Goal: Task Accomplishment & Management: Manage account settings

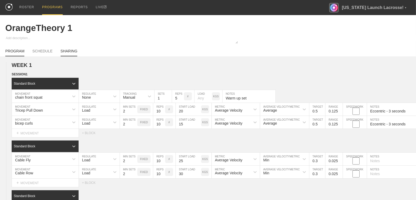
click at [75, 52] on link "SHARING" at bounding box center [69, 52] width 17 height 7
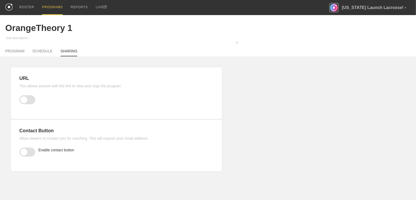
click at [26, 98] on span at bounding box center [27, 99] width 16 height 9
click at [20, 99] on input "checkbox" at bounding box center [20, 99] width 0 height 0
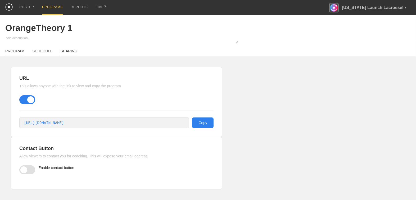
click at [16, 53] on link "PROGRAM" at bounding box center [14, 52] width 19 height 7
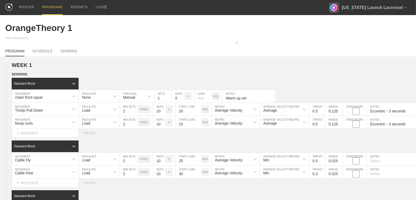
click at [53, 9] on div "PROGRAMS" at bounding box center [52, 7] width 21 height 15
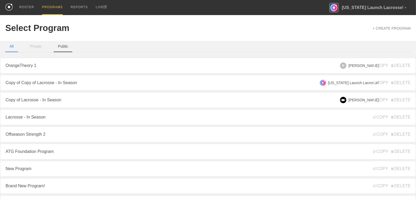
click at [61, 47] on button "Public" at bounding box center [63, 46] width 19 height 11
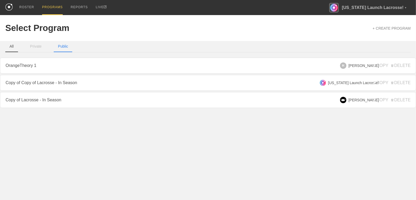
click at [10, 47] on button "All" at bounding box center [11, 46] width 13 height 11
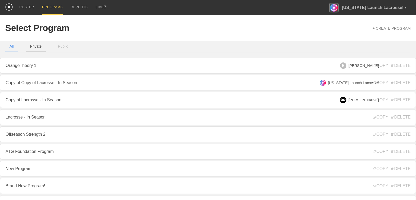
click at [36, 49] on button "Private" at bounding box center [36, 46] width 20 height 11
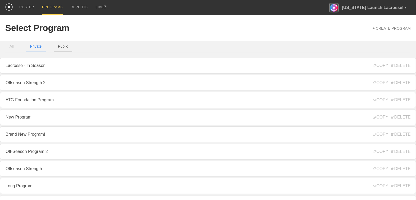
click at [57, 48] on button "Public" at bounding box center [63, 46] width 19 height 11
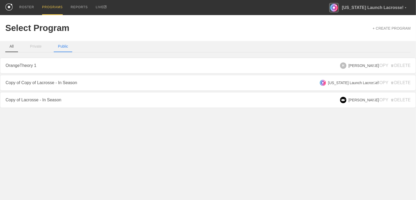
click at [10, 49] on button "All" at bounding box center [11, 46] width 13 height 11
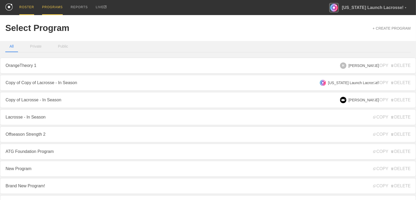
click at [26, 7] on div "ROSTER" at bounding box center [26, 7] width 15 height 15
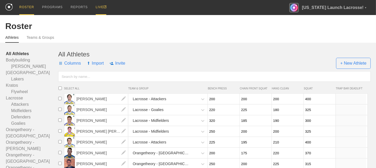
click at [99, 7] on div "LIVE" at bounding box center [101, 7] width 11 height 15
click at [55, 7] on div "PROGRAMS" at bounding box center [52, 7] width 21 height 15
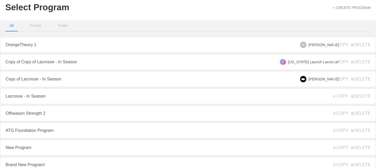
scroll to position [23, 0]
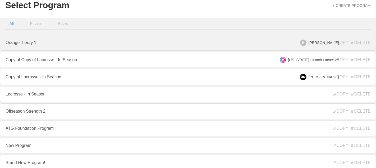
click at [86, 45] on link "OrangeTheory 1" at bounding box center [188, 43] width 376 height 16
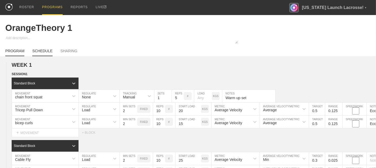
click at [50, 50] on link "SCHEDULE" at bounding box center [42, 52] width 20 height 7
type textarea "x"
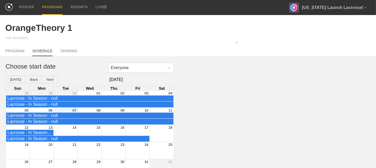
scroll to position [8, 0]
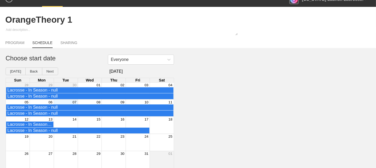
click at [65, 102] on div "07" at bounding box center [66, 102] width 24 height 5
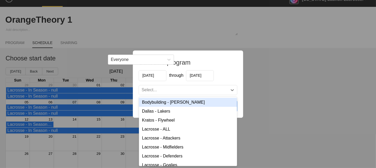
click at [168, 92] on div "Select..." at bounding box center [183, 90] width 89 height 5
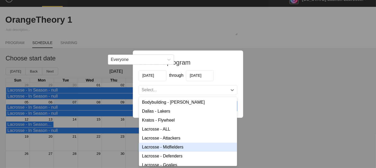
scroll to position [13, 0]
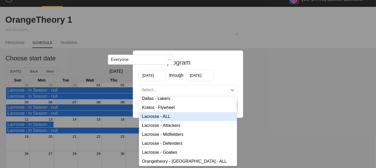
click at [282, 46] on div "Schedule program 10/07/2025 through 10/14/2025 option Lacrosse - ALL focused, 4…" at bounding box center [188, 84] width 376 height 168
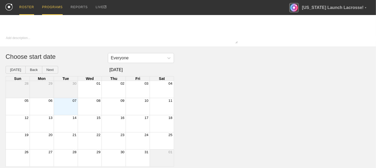
type textarea "x"
type input "OrangeTheory 1"
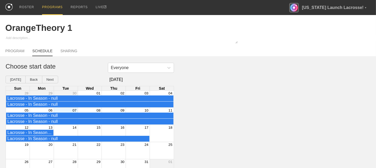
scroll to position [8, 0]
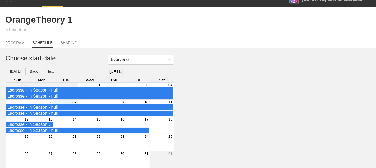
click at [64, 101] on div "07" at bounding box center [66, 102] width 24 height 5
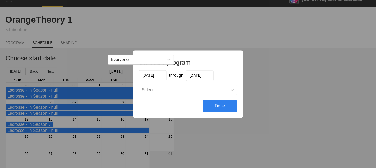
click at [204, 90] on div "Select..." at bounding box center [183, 90] width 89 height 5
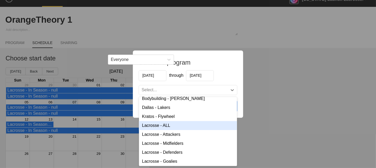
scroll to position [0, 0]
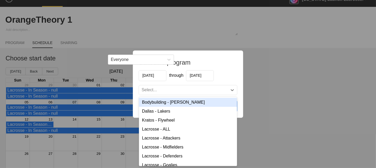
click at [272, 79] on div "Schedule program 10/07/2025 through 10/14/2025 option Bodybuilding - Saido Ches…" at bounding box center [188, 84] width 376 height 168
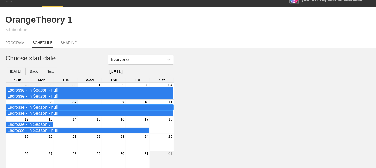
click at [71, 107] on div "Lacrosse - In Season - null" at bounding box center [89, 107] width 165 height 5
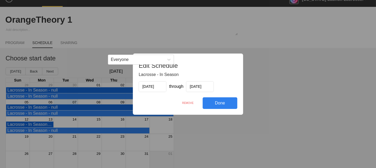
click at [187, 101] on div "REMOVE" at bounding box center [188, 103] width 30 height 11
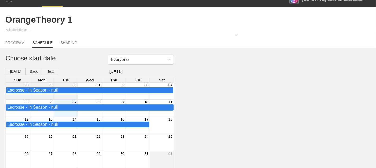
click at [112, 107] on div "Lacrosse - In Season - null" at bounding box center [89, 107] width 165 height 5
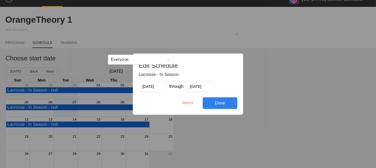
click at [193, 103] on div "REMOVE" at bounding box center [188, 103] width 30 height 11
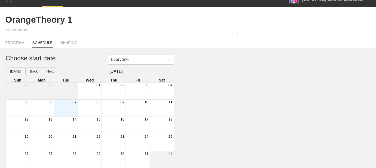
click at [69, 110] on div "Month View" at bounding box center [66, 108] width 24 height 17
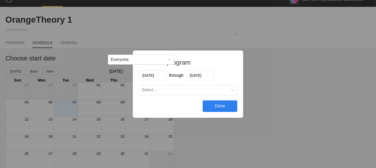
click at [169, 89] on div "Select..." at bounding box center [183, 90] width 89 height 5
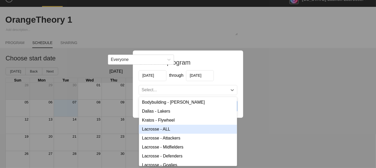
scroll to position [13, 0]
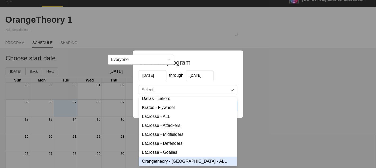
click at [184, 162] on div "Orangetheory - [GEOGRAPHIC_DATA] - ALL" at bounding box center [188, 161] width 98 height 9
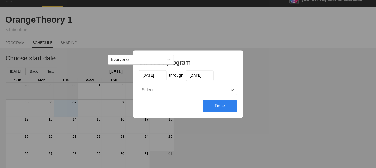
click at [217, 101] on div "Done" at bounding box center [220, 107] width 35 height 12
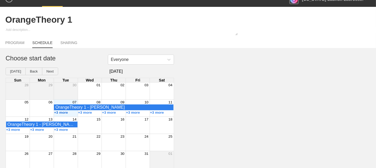
click at [61, 113] on button "+3 more" at bounding box center [61, 113] width 14 height 4
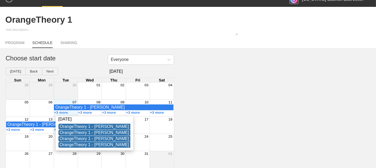
click at [218, 101] on div "Everyone Choose start date Today Back Next October 2025 Sun Mon Tue Wed Thu Fri…" at bounding box center [188, 112] width 376 height 114
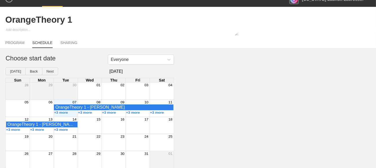
scroll to position [0, 0]
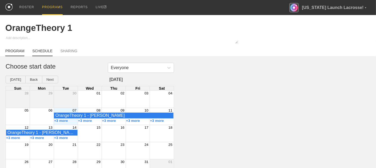
click at [23, 52] on link "PROGRAM" at bounding box center [14, 52] width 19 height 7
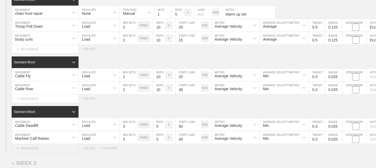
scroll to position [52, 0]
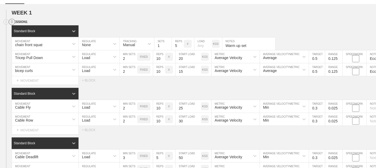
click at [13, 21] on circle at bounding box center [12, 22] width 6 height 6
click at [30, 26] on div "DUPLICATE" at bounding box center [37, 28] width 42 height 8
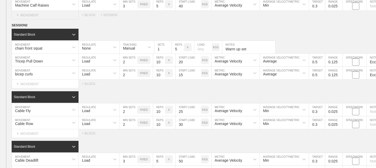
scroll to position [0, 0]
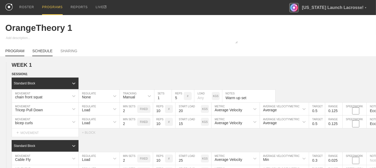
click at [42, 52] on link "SCHEDULE" at bounding box center [42, 52] width 20 height 7
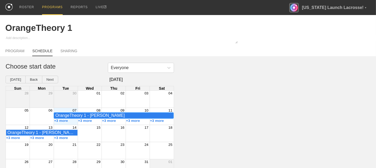
click at [100, 115] on div "OrangeTheory 1 - Greg Weyl" at bounding box center [113, 115] width 117 height 5
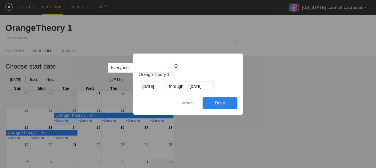
click at [187, 102] on div "REMOVE" at bounding box center [188, 103] width 30 height 11
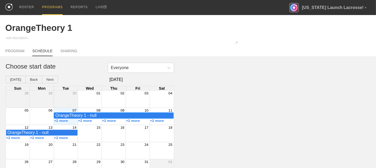
click at [96, 116] on div "OrangeTheory 1 - null" at bounding box center [113, 115] width 117 height 5
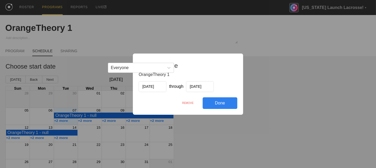
click at [188, 100] on div "REMOVE" at bounding box center [188, 103] width 30 height 11
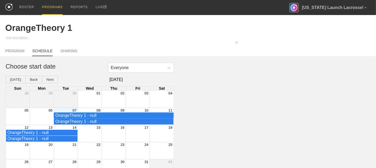
click at [84, 116] on div "OrangeTheory 1 - null" at bounding box center [113, 115] width 117 height 5
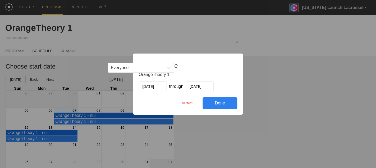
click at [189, 103] on div "REMOVE" at bounding box center [188, 103] width 30 height 11
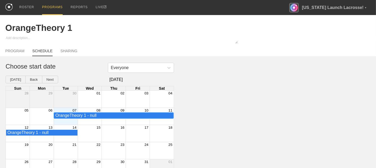
click at [89, 116] on div "OrangeTheory 1 - null" at bounding box center [113, 115] width 117 height 5
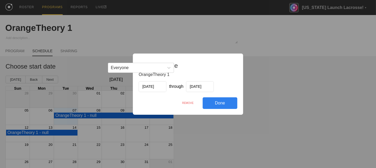
click at [191, 102] on div "REMOVE" at bounding box center [188, 103] width 30 height 11
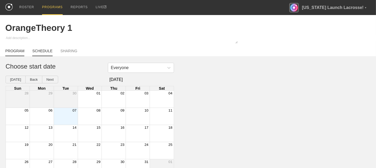
click at [15, 50] on link "PROGRAM" at bounding box center [14, 52] width 19 height 7
type textarea "x"
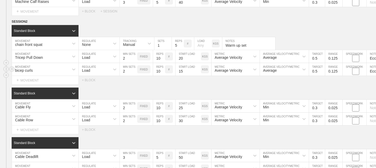
scroll to position [222, 0]
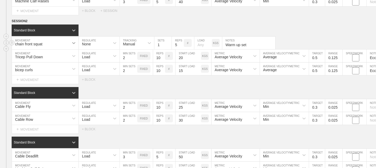
click at [74, 43] on icon at bounding box center [73, 42] width 5 height 5
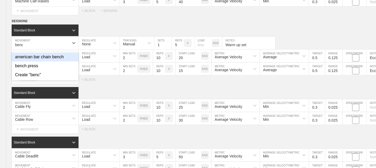
type input "bench"
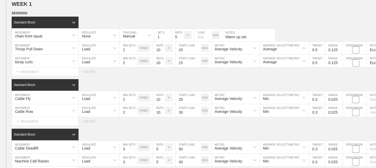
scroll to position [0, 0]
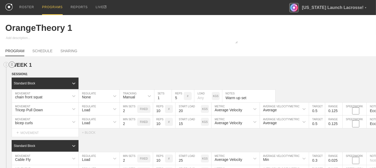
click at [13, 64] on circle at bounding box center [12, 65] width 6 height 6
click at [29, 70] on div "DUPLICATE" at bounding box center [37, 71] width 42 height 8
click at [113, 40] on textarea at bounding box center [121, 40] width 232 height 8
click at [49, 51] on link "SCHEDULE" at bounding box center [42, 52] width 20 height 7
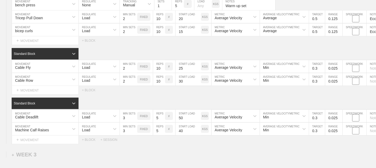
scroll to position [678, 0]
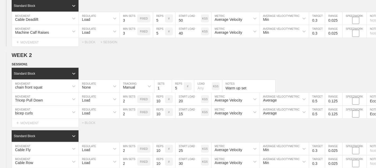
scroll to position [0, 0]
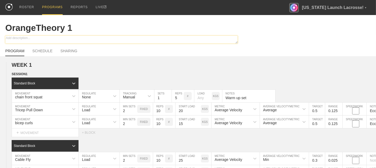
click at [28, 36] on textarea at bounding box center [121, 40] width 232 height 8
type textarea "x"
type textarea "P"
type textarea "x"
type textarea "Pi"
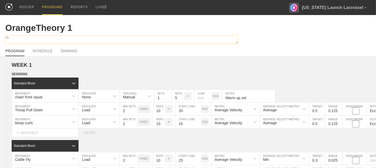
type textarea "x"
type textarea "Pil"
type textarea "x"
type textarea "Pilo"
type textarea "x"
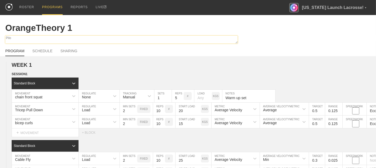
type textarea "Pilot"
type textarea "x"
click at [48, 51] on link "SCHEDULE" at bounding box center [42, 52] width 20 height 7
click at [73, 39] on textarea "Pilot" at bounding box center [121, 40] width 232 height 8
type textarea "Pilot"
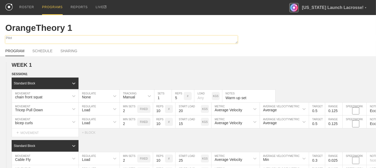
type textarea "x"
type textarea "Pilot"
click at [87, 28] on input "OrangeTheory 1" at bounding box center [120, 28] width 231 height 10
type textarea "x"
type input "OrangeTheory I"
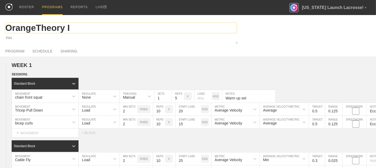
type textarea "x"
type input "OrangeTheory In"
type textarea "x"
type input "OrangeTheory Int"
type textarea "x"
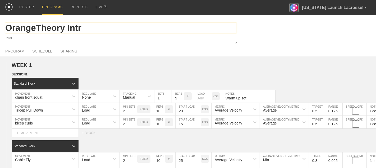
type input "OrangeTheory Intro"
type textarea "x"
type input "OrangeTheory Intro"
click at [329, 42] on div "Pilot" at bounding box center [188, 40] width 376 height 9
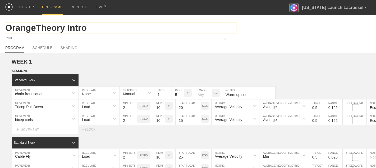
drag, startPoint x: 236, startPoint y: 43, endPoint x: 226, endPoint y: 29, distance: 17.5
click at [226, 29] on div "OrangeTheory Intro Pilot" at bounding box center [188, 28] width 376 height 26
click at [42, 48] on link "SCHEDULE" at bounding box center [42, 49] width 20 height 7
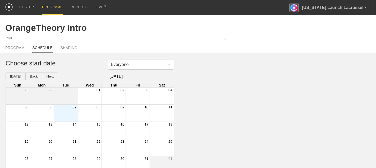
scroll to position [5, 0]
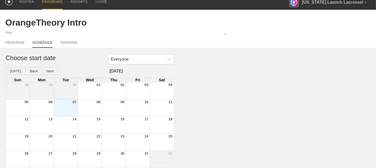
click at [70, 109] on div "Month View" at bounding box center [66, 108] width 24 height 17
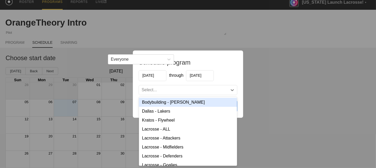
click at [156, 88] on div "Select..." at bounding box center [149, 90] width 15 height 5
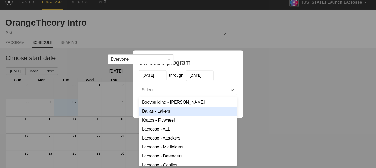
scroll to position [13, 0]
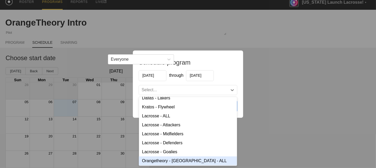
click at [187, 161] on div "Orangetheory - Lancaster - ALL" at bounding box center [188, 161] width 98 height 9
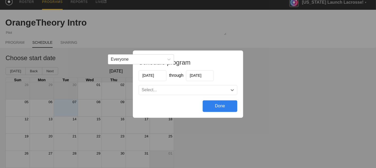
click at [221, 104] on div "Done" at bounding box center [220, 107] width 35 height 12
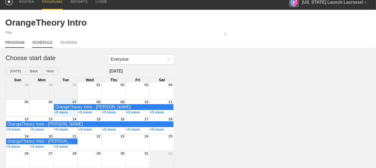
click at [11, 41] on link "PROGRAM" at bounding box center [14, 43] width 19 height 7
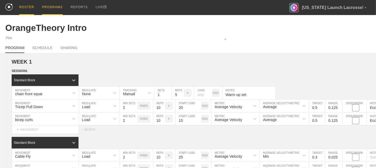
click at [22, 6] on div "ROSTER" at bounding box center [26, 7] width 15 height 15
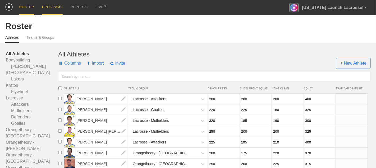
click at [56, 6] on div "PROGRAMS" at bounding box center [52, 7] width 21 height 15
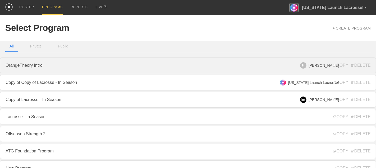
click at [65, 65] on link "OrangeTheory Intro" at bounding box center [188, 66] width 376 height 16
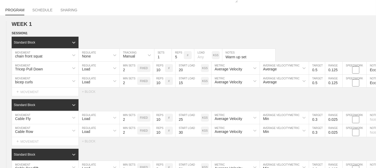
scroll to position [43, 0]
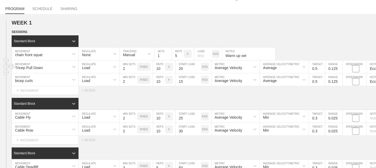
click at [205, 67] on p "KGS" at bounding box center [205, 67] width 6 height 3
click at [205, 81] on p "KGS" at bounding box center [205, 80] width 6 height 3
drag, startPoint x: 204, startPoint y: 117, endPoint x: 205, endPoint y: 127, distance: 9.8
click at [204, 117] on p "KGS" at bounding box center [205, 116] width 6 height 3
click at [204, 130] on p "KGS" at bounding box center [205, 129] width 6 height 3
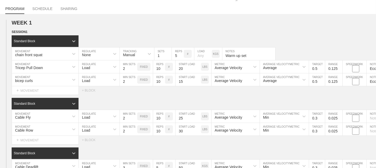
scroll to position [93, 0]
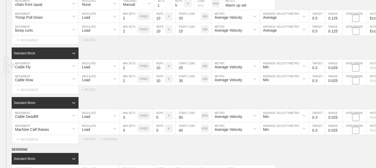
drag, startPoint x: 207, startPoint y: 77, endPoint x: 204, endPoint y: 65, distance: 12.2
click at [206, 77] on div "LBS" at bounding box center [205, 79] width 8 height 8
click at [204, 65] on p "LBS" at bounding box center [205, 66] width 5 height 3
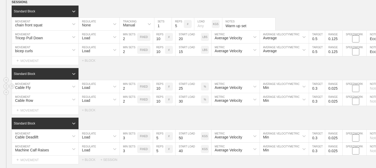
click at [205, 88] on div "%" at bounding box center [205, 87] width 8 height 8
click at [204, 99] on p "%" at bounding box center [205, 99] width 2 height 3
drag, startPoint x: 205, startPoint y: 47, endPoint x: 205, endPoint y: 35, distance: 11.4
click at [205, 46] on div "LBS" at bounding box center [205, 50] width 8 height 8
click at [204, 34] on div "LBS" at bounding box center [205, 37] width 8 height 8
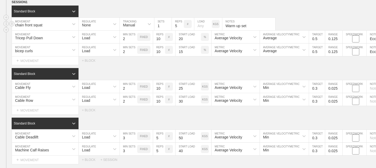
click at [216, 25] on p "KGS" at bounding box center [216, 24] width 6 height 3
click at [217, 25] on p "LBS" at bounding box center [215, 24] width 5 height 3
click at [207, 12] on div "Standard Block" at bounding box center [194, 12] width 364 height 12
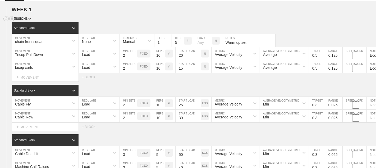
scroll to position [55, 0]
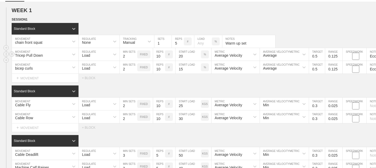
click at [204, 55] on p "%" at bounding box center [205, 54] width 2 height 3
click at [206, 69] on div "%" at bounding box center [205, 67] width 8 height 8
click at [217, 41] on div "%" at bounding box center [216, 42] width 8 height 8
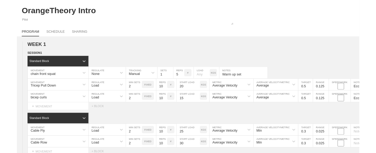
scroll to position [0, 0]
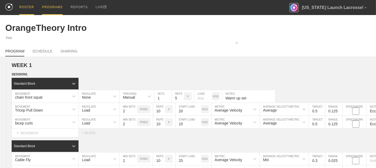
click at [28, 8] on div "ROSTER" at bounding box center [26, 7] width 15 height 15
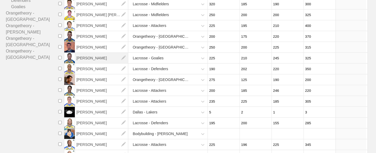
scroll to position [115, 0]
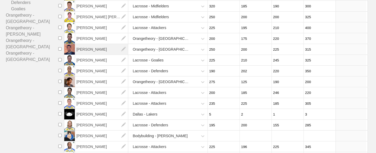
click at [94, 49] on span "[PERSON_NAME]" at bounding box center [101, 49] width 53 height 11
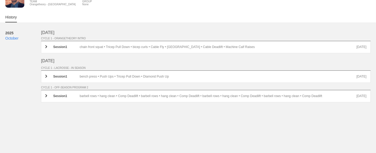
scroll to position [39, 0]
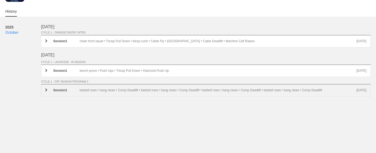
drag, startPoint x: 45, startPoint y: 89, endPoint x: 49, endPoint y: 90, distance: 4.0
click at [45, 89] on img at bounding box center [46, 90] width 2 height 3
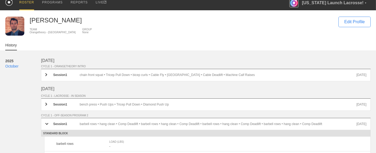
scroll to position [0, 0]
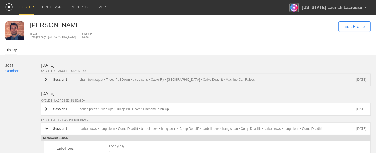
drag, startPoint x: 47, startPoint y: 78, endPoint x: 61, endPoint y: 74, distance: 14.7
click at [48, 78] on div at bounding box center [49, 80] width 8 height 4
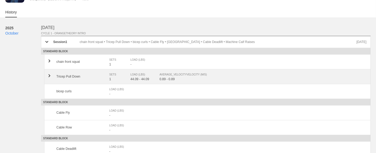
scroll to position [38, 0]
click at [50, 74] on img at bounding box center [49, 75] width 2 height 3
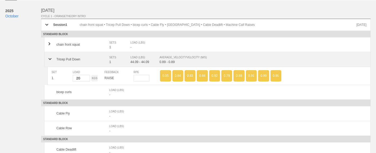
scroll to position [56, 0]
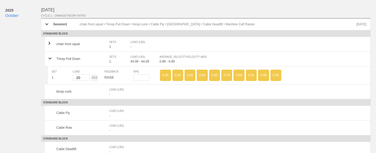
click at [80, 76] on input "20" at bounding box center [81, 78] width 17 height 7
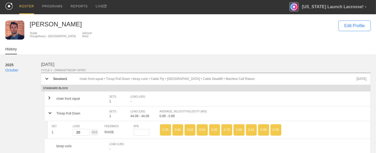
scroll to position [0, 0]
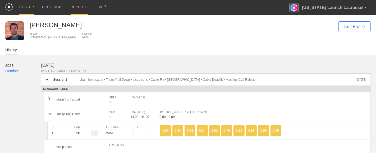
click at [78, 9] on div "REPORTS" at bounding box center [79, 7] width 17 height 15
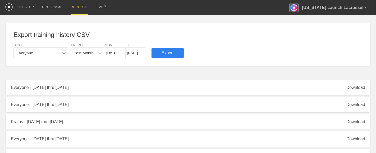
click at [63, 52] on icon at bounding box center [63, 53] width 5 height 5
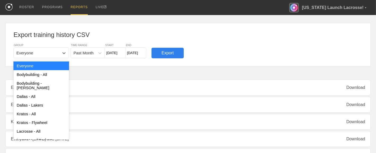
scroll to position [84, 0]
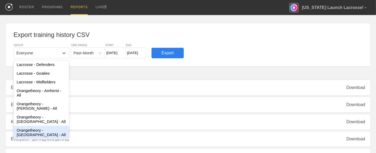
click at [47, 130] on div "Orangetheory - Lancaster - All" at bounding box center [41, 132] width 56 height 13
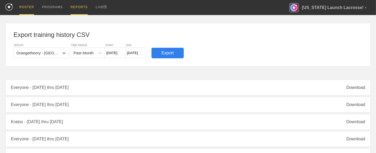
click at [30, 9] on div "ROSTER" at bounding box center [26, 7] width 15 height 15
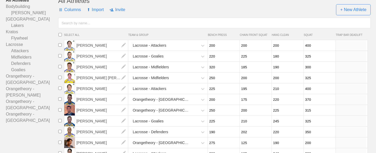
scroll to position [54, 0]
drag, startPoint x: 206, startPoint y: 33, endPoint x: 364, endPoint y: 33, distance: 157.6
click at [364, 33] on li "SELECT ALL TEAM & GROUP BENCH PRESS CHAIN FRONT SQUAT HANG CLEAN SQUAT TRAP BAR…" at bounding box center [212, 34] width 311 height 5
drag, startPoint x: 354, startPoint y: 35, endPoint x: 204, endPoint y: 34, distance: 149.7
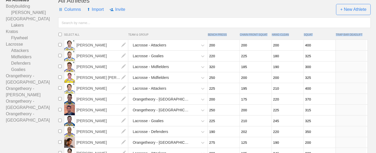
click at [204, 34] on li "SELECT ALL TEAM & GROUP BENCH PRESS CHAIN FRONT SQUAT HANG CLEAN SQUAT TRAP BAR…" at bounding box center [212, 34] width 311 height 5
click at [204, 34] on span "TEAM & GROUP" at bounding box center [168, 34] width 80 height 3
drag, startPoint x: 208, startPoint y: 34, endPoint x: 321, endPoint y: 34, distance: 112.7
click at [321, 34] on li "SELECT ALL TEAM & GROUP BENCH PRESS CHAIN FRONT SQUAT HANG CLEAN SQUAT TRAP BAR…" at bounding box center [212, 34] width 311 height 5
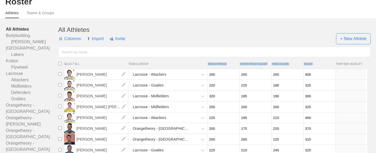
scroll to position [0, 0]
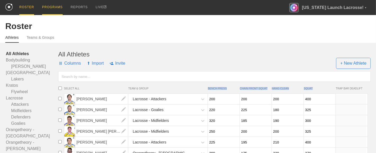
click at [56, 10] on div "PROGRAMS" at bounding box center [52, 7] width 21 height 15
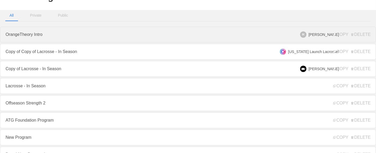
scroll to position [29, 0]
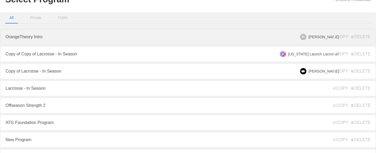
click at [34, 33] on link "OrangeTheory Intro" at bounding box center [188, 37] width 376 height 16
type textarea "x"
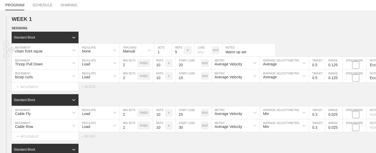
scroll to position [47, 0]
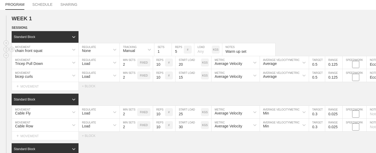
click at [213, 51] on p "KGS" at bounding box center [216, 49] width 6 height 3
click at [215, 51] on div "LBS" at bounding box center [216, 50] width 8 height 8
click at [199, 51] on input "number" at bounding box center [202, 49] width 17 height 13
type input "50"
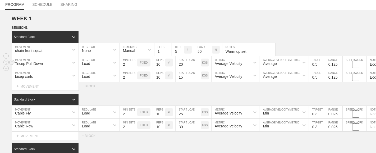
click at [103, 63] on div "Load" at bounding box center [94, 62] width 31 height 9
click at [206, 63] on p "KGS" at bounding box center [205, 62] width 6 height 3
click at [227, 63] on div "Average Velocity" at bounding box center [229, 64] width 28 height 4
click at [250, 65] on div at bounding box center [255, 63] width 10 height 10
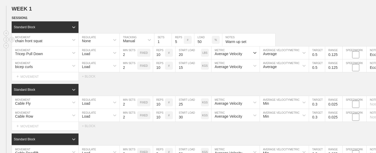
scroll to position [57, 0]
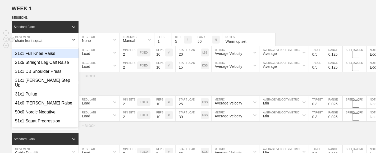
click at [60, 41] on div "chain front squat" at bounding box center [40, 39] width 57 height 9
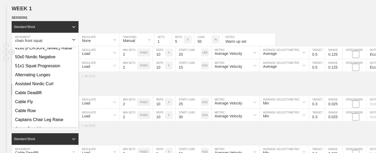
scroll to position [0, 0]
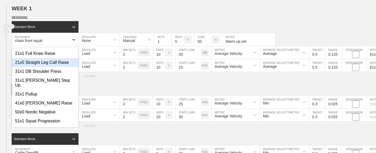
drag, startPoint x: 104, startPoint y: 19, endPoint x: 63, endPoint y: 31, distance: 42.9
click at [105, 19] on div "SESSION 1" at bounding box center [194, 18] width 364 height 6
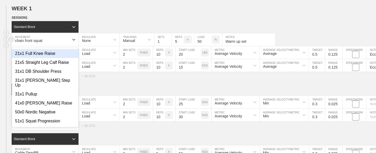
click at [39, 39] on div "chain front squat" at bounding box center [29, 41] width 28 height 4
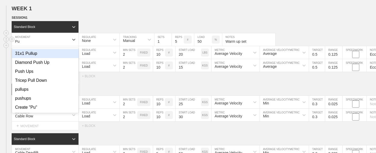
type input "P"
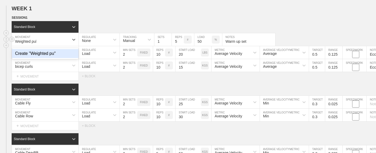
type input "Weighted pull"
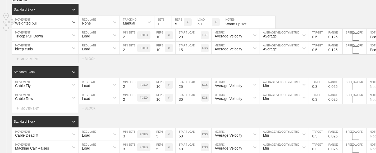
scroll to position [74, 0]
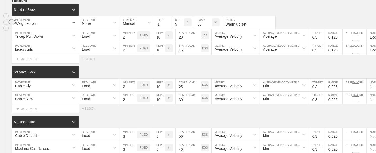
click at [11, 22] on line at bounding box center [12, 22] width 2 height 0
click at [12, 22] on line at bounding box center [12, 22] width 2 height 0
click at [11, 22] on line at bounding box center [12, 22] width 2 height 0
click at [11, 21] on circle at bounding box center [12, 22] width 6 height 6
click at [12, 21] on line at bounding box center [12, 21] width 2 height 0
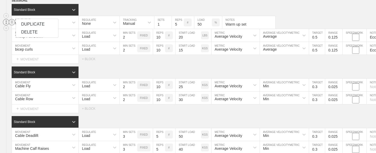
click at [5, 20] on circle at bounding box center [6, 22] width 6 height 6
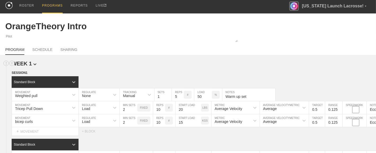
scroll to position [0, 0]
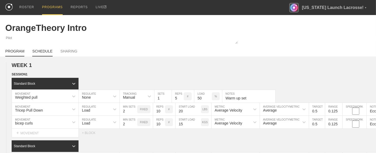
click at [43, 52] on link "SCHEDULE" at bounding box center [42, 52] width 20 height 7
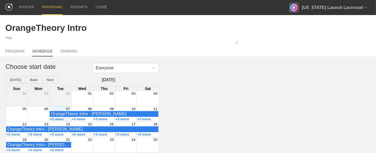
scroll to position [5, 0]
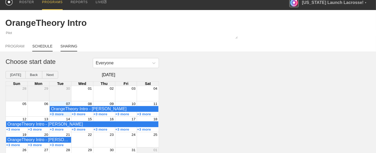
click at [72, 47] on link "SHARING" at bounding box center [69, 47] width 17 height 7
click at [20, 46] on link "PROGRAM" at bounding box center [14, 47] width 19 height 7
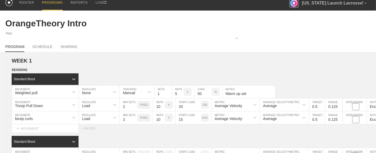
scroll to position [5, 0]
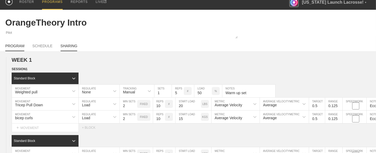
click at [73, 44] on link "SHARING" at bounding box center [69, 47] width 17 height 7
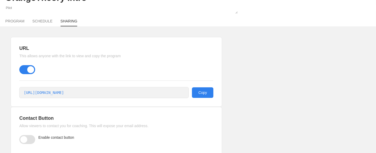
scroll to position [51, 0]
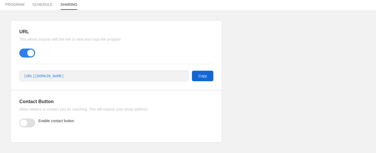
click at [199, 75] on button "Copy" at bounding box center [202, 76] width 21 height 11
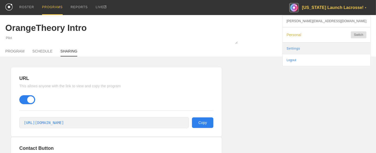
type textarea "x"
click at [338, 50] on link "Settings" at bounding box center [327, 49] width 88 height 12
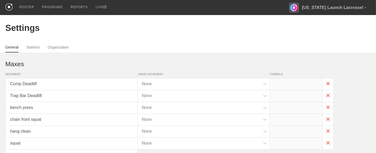
type input "x*1.2"
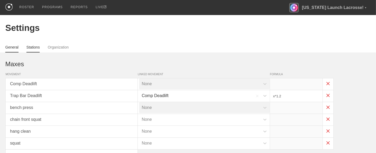
click at [35, 46] on link "Stations" at bounding box center [32, 48] width 13 height 7
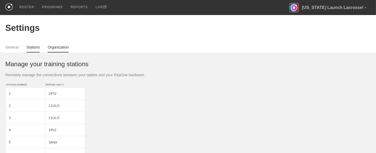
click at [62, 46] on link "Organization" at bounding box center [58, 48] width 21 height 7
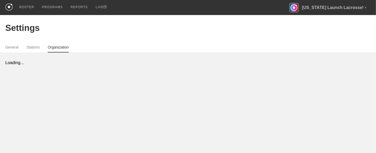
select select "STAFF"
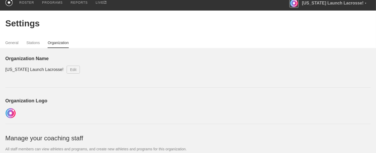
scroll to position [5, 0]
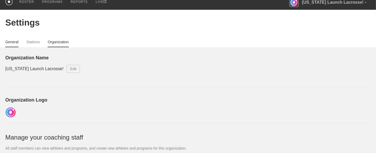
click at [12, 44] on link "General" at bounding box center [11, 43] width 13 height 7
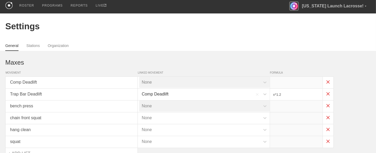
scroll to position [1, 0]
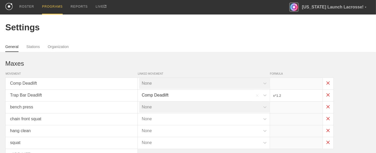
click at [50, 7] on div "PROGRAMS" at bounding box center [52, 6] width 21 height 15
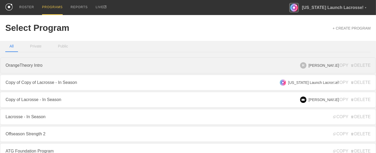
click at [49, 64] on link "OrangeTheory Intro" at bounding box center [188, 66] width 376 height 16
type textarea "x"
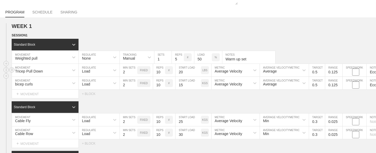
scroll to position [54, 0]
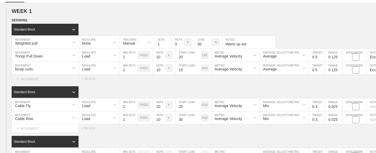
click at [28, 77] on div "+ MOVEMENT" at bounding box center [45, 79] width 67 height 9
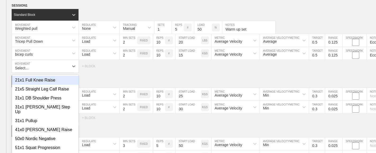
scroll to position [71, 0]
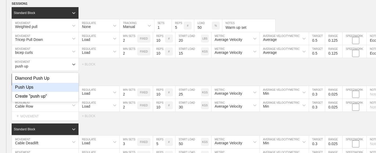
type input "push up"
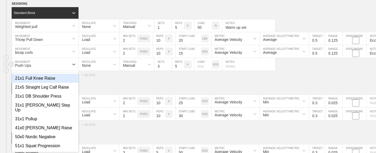
click at [48, 65] on div "Push Ups" at bounding box center [40, 64] width 57 height 9
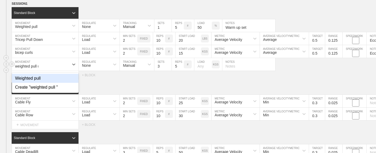
type input "weighted pull up"
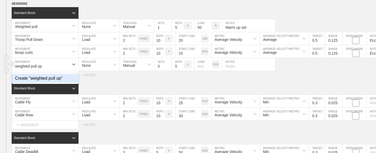
click at [51, 78] on div "Create "weighted pull up"" at bounding box center [45, 78] width 67 height 9
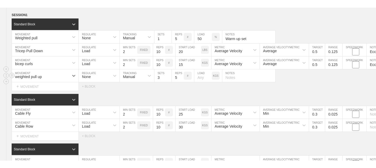
scroll to position [69, 0]
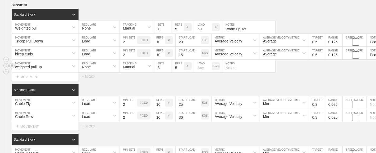
type textarea "x"
